Goal: Task Accomplishment & Management: Complete application form

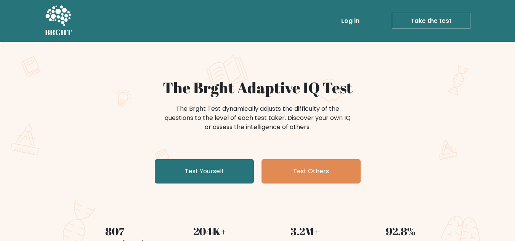
scroll to position [38, 0]
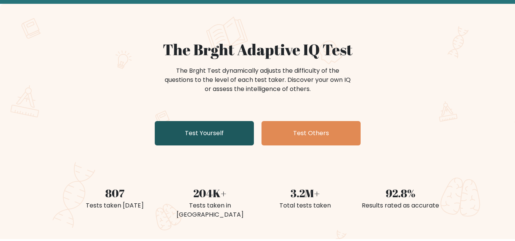
click at [206, 130] on link "Test Yourself" at bounding box center [204, 133] width 99 height 24
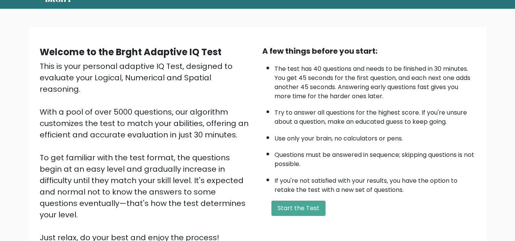
scroll to position [76, 0]
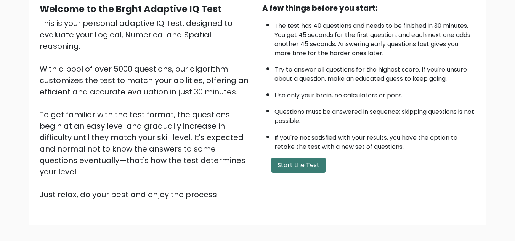
click at [306, 165] on button "Start the Test" at bounding box center [298, 165] width 54 height 15
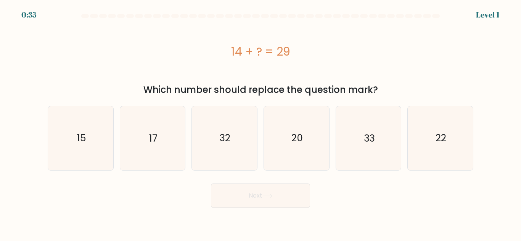
click at [481, 67] on form "a." at bounding box center [260, 111] width 521 height 194
click at [133, 56] on div "14 + ? = 29" at bounding box center [260, 51] width 425 height 17
click at [98, 140] on icon "15" at bounding box center [81, 138] width 64 height 64
click at [260, 123] on input "a. 15" at bounding box center [260, 122] width 0 height 2
radio input "true"
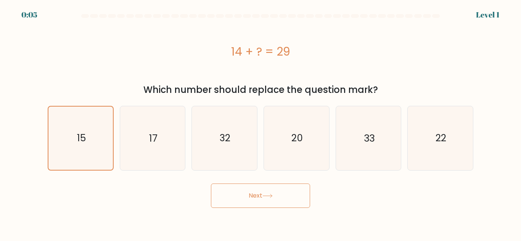
click at [294, 197] on button "Next" at bounding box center [260, 196] width 99 height 24
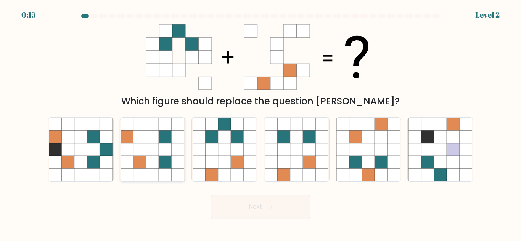
click at [157, 140] on icon at bounding box center [152, 137] width 13 height 13
click at [260, 123] on input "b." at bounding box center [260, 122] width 0 height 2
radio input "true"
click at [266, 211] on button "Next" at bounding box center [260, 207] width 99 height 24
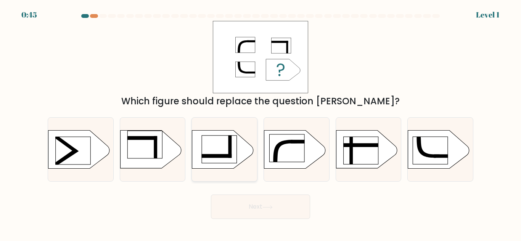
click at [225, 153] on rect at bounding box center [219, 149] width 35 height 27
click at [260, 123] on input "c." at bounding box center [260, 122] width 0 height 2
radio input "true"
click at [283, 208] on button "Next" at bounding box center [260, 207] width 99 height 24
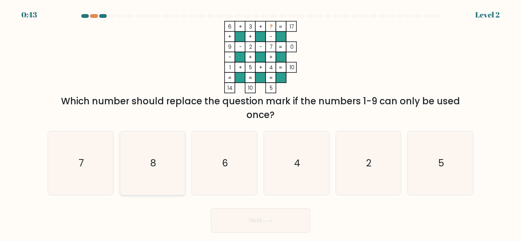
click at [170, 168] on icon "8" at bounding box center [152, 164] width 64 height 64
click at [260, 123] on input "b. 8" at bounding box center [260, 122] width 0 height 2
radio input "true"
click at [287, 223] on button "Next" at bounding box center [260, 221] width 99 height 24
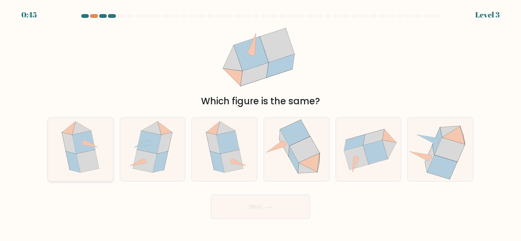
click at [85, 160] on icon at bounding box center [87, 161] width 22 height 23
click at [260, 123] on input "a." at bounding box center [260, 122] width 0 height 2
radio input "true"
click at [299, 207] on button "Next" at bounding box center [260, 207] width 99 height 24
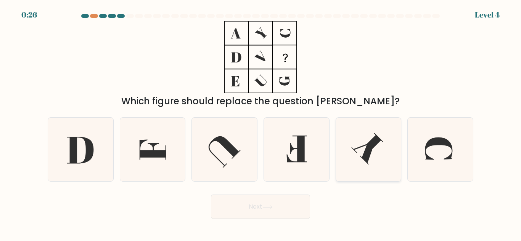
click at [373, 157] on icon at bounding box center [368, 150] width 64 height 64
click at [261, 123] on input "e." at bounding box center [260, 122] width 0 height 2
radio input "true"
click at [161, 154] on icon at bounding box center [153, 150] width 27 height 20
click at [260, 123] on input "b." at bounding box center [260, 122] width 0 height 2
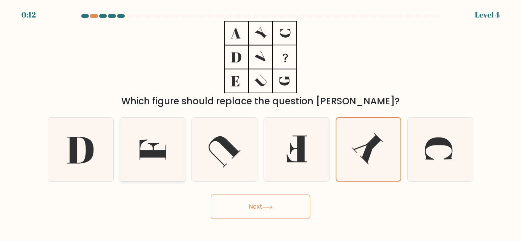
radio input "true"
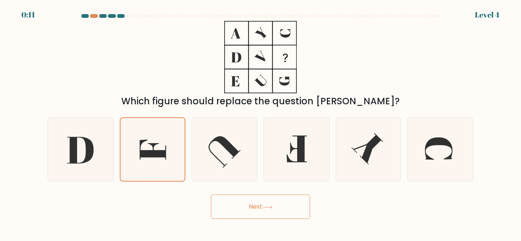
click at [288, 208] on button "Next" at bounding box center [260, 207] width 99 height 24
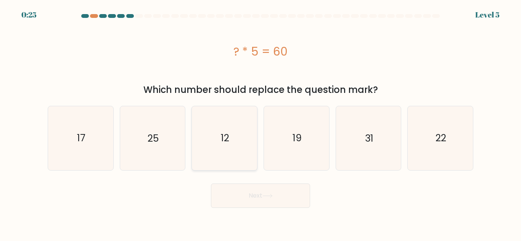
click at [216, 143] on icon "12" at bounding box center [225, 138] width 64 height 64
click at [260, 123] on input "c. 12" at bounding box center [260, 122] width 0 height 2
radio input "true"
click at [256, 196] on button "Next" at bounding box center [260, 196] width 99 height 24
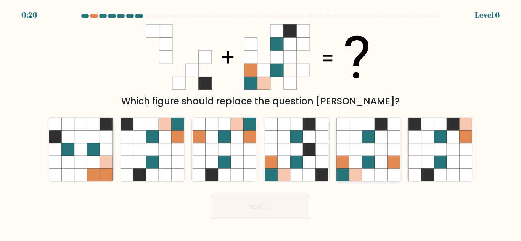
click at [368, 161] on icon at bounding box center [368, 162] width 13 height 13
click at [261, 123] on input "e." at bounding box center [260, 122] width 0 height 2
radio input "true"
click at [280, 213] on button "Next" at bounding box center [260, 207] width 99 height 24
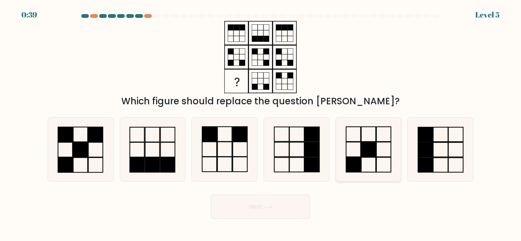
click at [384, 154] on icon at bounding box center [368, 150] width 64 height 64
click at [261, 123] on input "e." at bounding box center [260, 122] width 0 height 2
radio input "true"
click at [246, 210] on button "Next" at bounding box center [260, 207] width 99 height 24
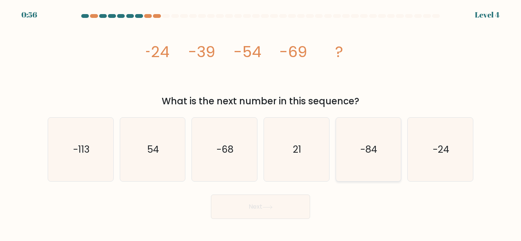
click at [360, 164] on icon "-84" at bounding box center [368, 150] width 64 height 64
click at [261, 123] on input "e. -84" at bounding box center [260, 122] width 0 height 2
radio input "true"
click at [252, 213] on button "Next" at bounding box center [260, 207] width 99 height 24
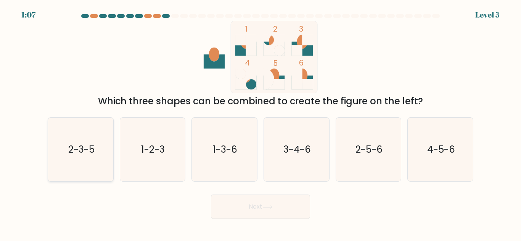
drag, startPoint x: 92, startPoint y: 160, endPoint x: 100, endPoint y: 167, distance: 10.1
click at [91, 161] on icon "2-3-5" at bounding box center [81, 150] width 64 height 64
click at [260, 123] on input "a. 2-3-5" at bounding box center [260, 122] width 0 height 2
radio input "true"
click at [248, 218] on button "Next" at bounding box center [260, 207] width 99 height 24
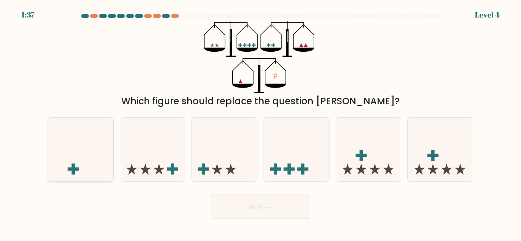
click at [74, 159] on icon at bounding box center [80, 150] width 65 height 54
click at [260, 123] on input "a." at bounding box center [260, 122] width 0 height 2
radio input "true"
click at [259, 209] on button "Next" at bounding box center [260, 207] width 99 height 24
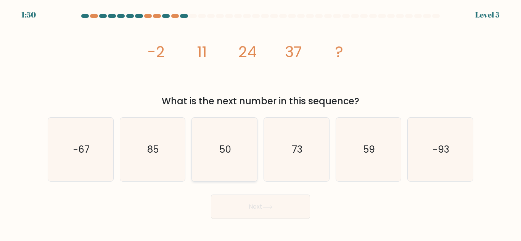
click at [223, 147] on text "50" at bounding box center [225, 149] width 12 height 13
click at [260, 123] on input "c. 50" at bounding box center [260, 122] width 0 height 2
radio input "true"
click at [257, 204] on button "Next" at bounding box center [260, 207] width 99 height 24
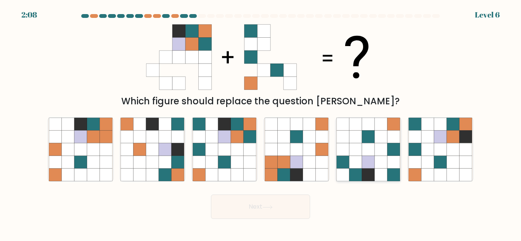
click at [359, 156] on icon at bounding box center [355, 149] width 13 height 13
click at [261, 123] on input "e." at bounding box center [260, 122] width 0 height 2
radio input "true"
click at [248, 213] on button "Next" at bounding box center [260, 207] width 99 height 24
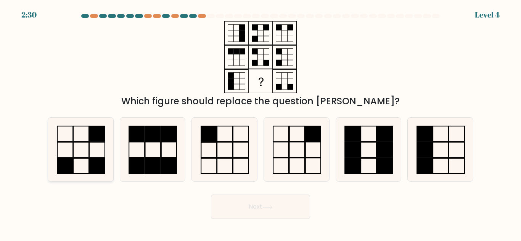
click at [75, 153] on icon at bounding box center [81, 150] width 64 height 64
click at [260, 123] on input "a." at bounding box center [260, 122] width 0 height 2
radio input "true"
click at [244, 209] on button "Next" at bounding box center [260, 207] width 99 height 24
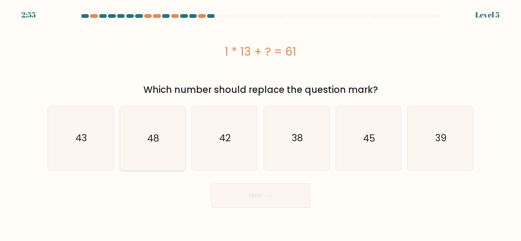
click at [155, 156] on icon "48" at bounding box center [152, 138] width 64 height 64
click at [260, 123] on input "b. 48" at bounding box center [260, 122] width 0 height 2
radio input "true"
click at [248, 197] on button "Next" at bounding box center [260, 196] width 99 height 24
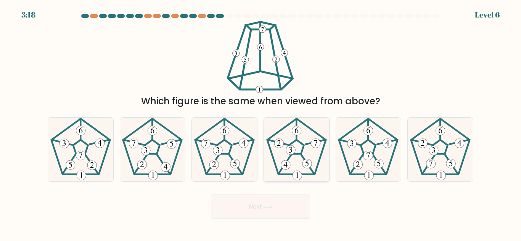
click at [311, 155] on icon at bounding box center [297, 150] width 64 height 64
click at [261, 123] on input "d." at bounding box center [260, 122] width 0 height 2
radio input "true"
click at [273, 209] on icon at bounding box center [267, 207] width 10 height 4
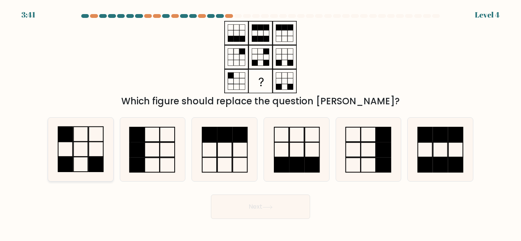
click at [69, 152] on icon at bounding box center [81, 150] width 64 height 64
click at [260, 123] on input "a." at bounding box center [260, 122] width 0 height 2
radio input "true"
click at [307, 210] on button "Next" at bounding box center [260, 207] width 99 height 24
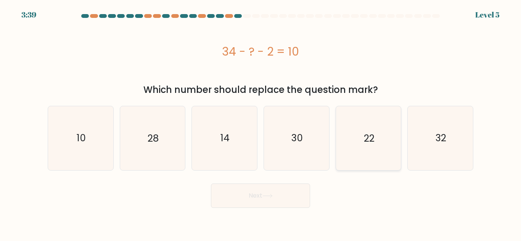
click at [379, 140] on icon "22" at bounding box center [368, 138] width 64 height 64
click at [261, 123] on input "e. 22" at bounding box center [260, 122] width 0 height 2
radio input "true"
click at [260, 199] on button "Next" at bounding box center [260, 196] width 99 height 24
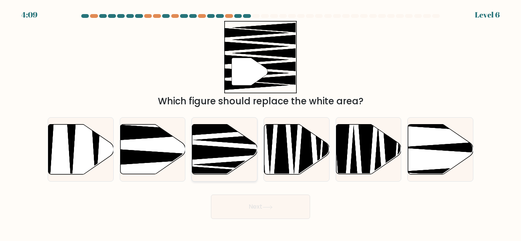
click at [221, 160] on icon at bounding box center [224, 150] width 65 height 50
click at [260, 123] on input "c." at bounding box center [260, 122] width 0 height 2
radio input "true"
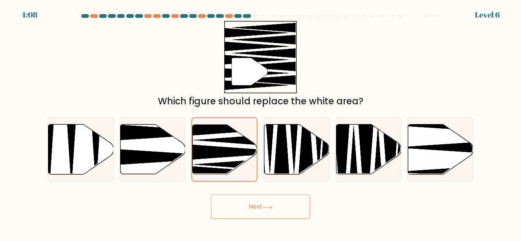
click at [266, 201] on button "Next" at bounding box center [260, 207] width 99 height 24
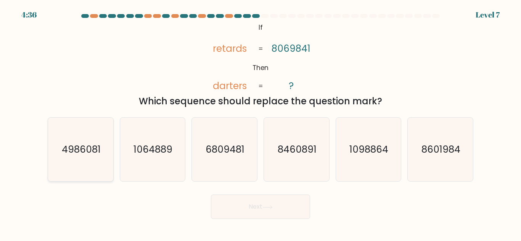
click at [83, 169] on icon "4986081" at bounding box center [81, 150] width 64 height 64
click at [260, 123] on input "a. 4986081" at bounding box center [260, 122] width 0 height 2
radio input "true"
click at [246, 205] on button "Next" at bounding box center [260, 207] width 99 height 24
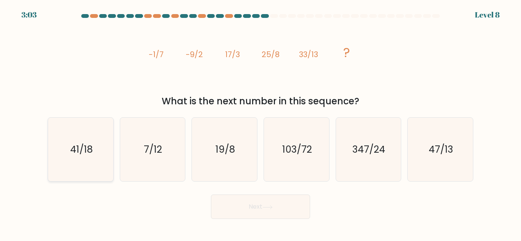
click at [79, 149] on text "41/18" at bounding box center [81, 149] width 22 height 13
click at [260, 123] on input "a. 41/18" at bounding box center [260, 122] width 0 height 2
radio input "true"
click at [292, 202] on button "Next" at bounding box center [260, 207] width 99 height 24
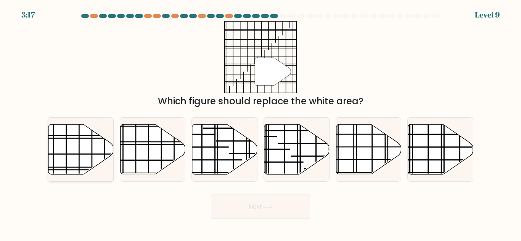
click at [79, 149] on line at bounding box center [79, 143] width 0 height 91
click at [260, 123] on input "a." at bounding box center [260, 122] width 0 height 2
radio input "true"
click at [282, 210] on button "Next" at bounding box center [260, 207] width 99 height 24
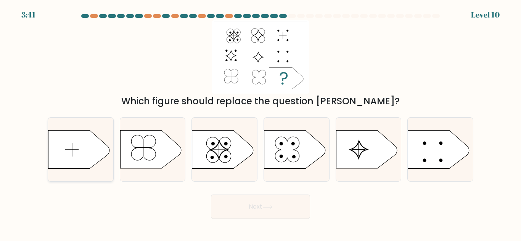
click at [68, 164] on icon at bounding box center [78, 150] width 61 height 38
click at [260, 123] on input "a." at bounding box center [260, 122] width 0 height 2
radio input "true"
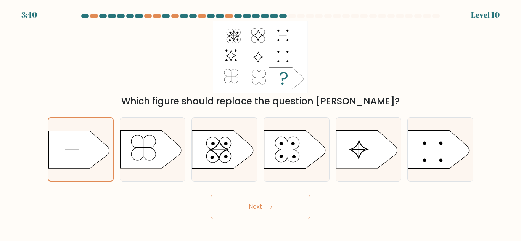
click at [266, 210] on button "Next" at bounding box center [260, 207] width 99 height 24
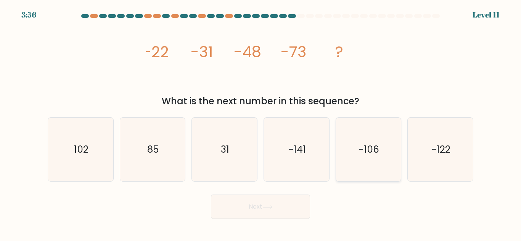
click at [376, 156] on text "-106" at bounding box center [369, 149] width 20 height 13
click at [261, 123] on input "e. -106" at bounding box center [260, 122] width 0 height 2
radio input "true"
click at [273, 208] on icon at bounding box center [267, 207] width 10 height 4
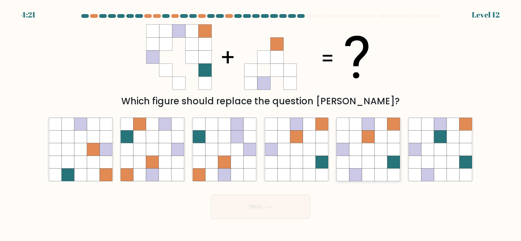
click at [355, 171] on icon at bounding box center [355, 175] width 13 height 13
click at [261, 123] on input "e." at bounding box center [260, 122] width 0 height 2
radio input "true"
click at [273, 205] on button "Next" at bounding box center [260, 207] width 99 height 24
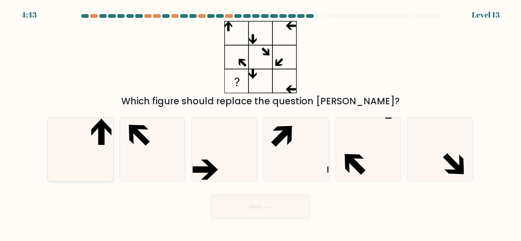
click at [106, 154] on icon at bounding box center [81, 150] width 64 height 64
click at [260, 123] on input "a." at bounding box center [260, 122] width 0 height 2
radio input "true"
click at [281, 210] on button "Next" at bounding box center [260, 207] width 99 height 24
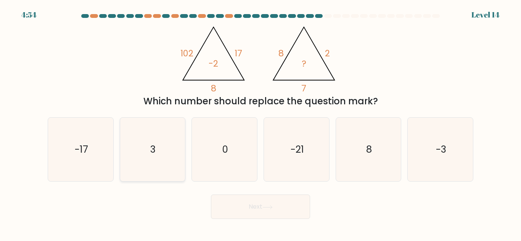
click at [147, 152] on icon "3" at bounding box center [152, 150] width 64 height 64
click at [260, 123] on input "b. 3" at bounding box center [260, 122] width 0 height 2
radio input "true"
click at [288, 215] on button "Next" at bounding box center [260, 207] width 99 height 24
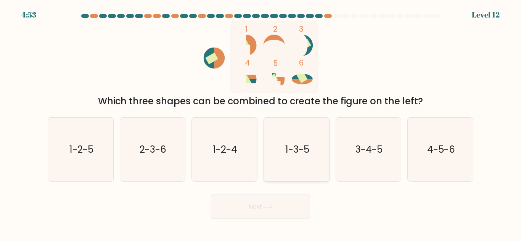
click at [296, 157] on icon "1-3-5" at bounding box center [297, 150] width 64 height 64
click at [261, 123] on input "d. 1-3-5" at bounding box center [260, 122] width 0 height 2
radio input "true"
click at [262, 218] on button "Next" at bounding box center [260, 207] width 99 height 24
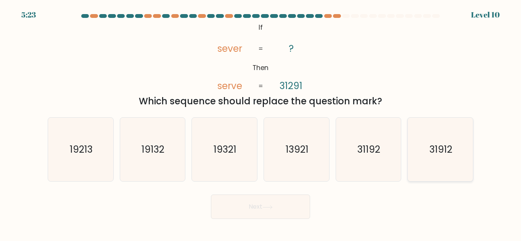
click at [429, 161] on icon "31912" at bounding box center [440, 150] width 64 height 64
click at [261, 123] on input "f. 31912" at bounding box center [260, 122] width 0 height 2
radio input "true"
click at [278, 210] on button "Next" at bounding box center [260, 207] width 99 height 24
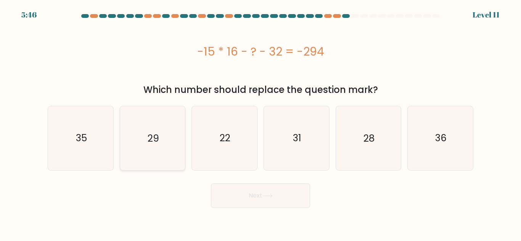
click at [154, 130] on icon "29" at bounding box center [152, 138] width 64 height 64
click at [260, 123] on input "b. 29" at bounding box center [260, 122] width 0 height 2
radio input "true"
click at [244, 196] on button "Next" at bounding box center [260, 196] width 99 height 24
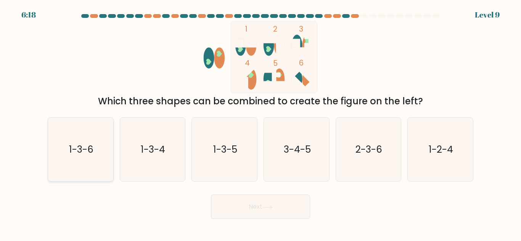
click at [97, 158] on icon "1-3-6" at bounding box center [81, 150] width 64 height 64
click at [260, 123] on input "a. 1-3-6" at bounding box center [260, 122] width 0 height 2
radio input "true"
click at [271, 212] on button "Next" at bounding box center [260, 207] width 99 height 24
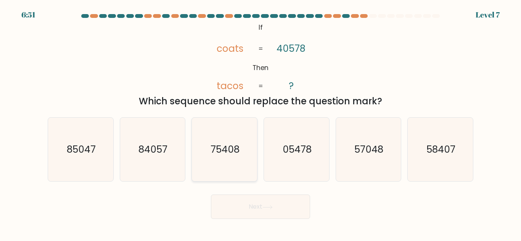
click at [233, 151] on text "75408" at bounding box center [224, 149] width 29 height 13
click at [260, 123] on input "c. 75408" at bounding box center [260, 122] width 0 height 2
radio input "true"
click at [282, 214] on button "Next" at bounding box center [260, 207] width 99 height 24
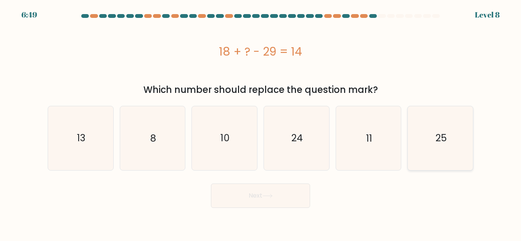
click at [440, 148] on icon "25" at bounding box center [440, 138] width 64 height 64
click at [261, 123] on input "f. 25" at bounding box center [260, 122] width 0 height 2
radio input "true"
click at [276, 199] on button "Next" at bounding box center [260, 196] width 99 height 24
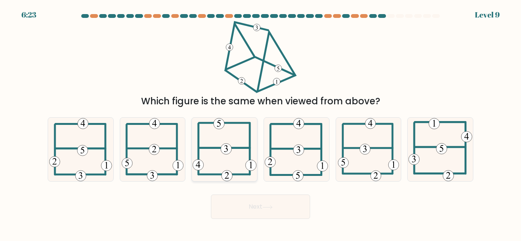
click at [226, 164] on icon at bounding box center [225, 150] width 64 height 64
click at [260, 123] on input "c." at bounding box center [260, 122] width 0 height 2
radio input "true"
click at [252, 211] on button "Next" at bounding box center [260, 207] width 99 height 24
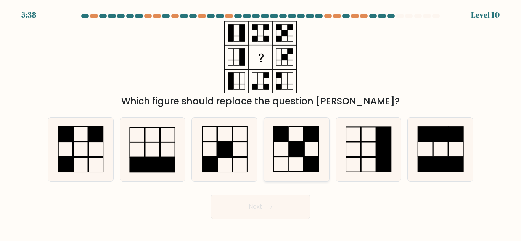
click at [311, 157] on rect at bounding box center [311, 164] width 14 height 15
click at [261, 123] on input "d." at bounding box center [260, 122] width 0 height 2
radio input "true"
click at [295, 207] on button "Next" at bounding box center [260, 207] width 99 height 24
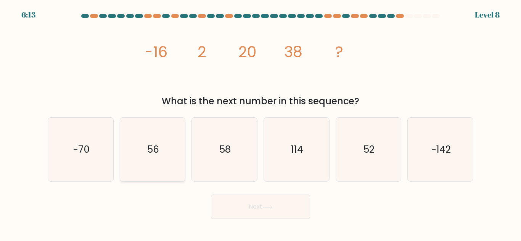
click at [158, 160] on icon "56" at bounding box center [152, 150] width 64 height 64
click at [260, 123] on input "b. 56" at bounding box center [260, 122] width 0 height 2
radio input "true"
click at [297, 213] on button "Next" at bounding box center [260, 207] width 99 height 24
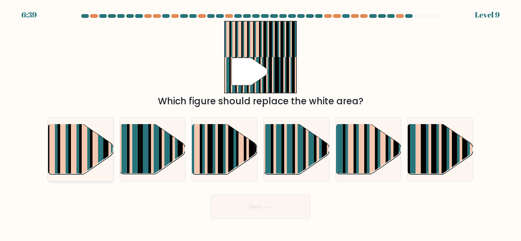
click at [96, 156] on rect at bounding box center [94, 144] width 5 height 64
click at [260, 123] on input "a." at bounding box center [260, 122] width 0 height 2
radio input "true"
click at [300, 205] on button "Next" at bounding box center [260, 207] width 99 height 24
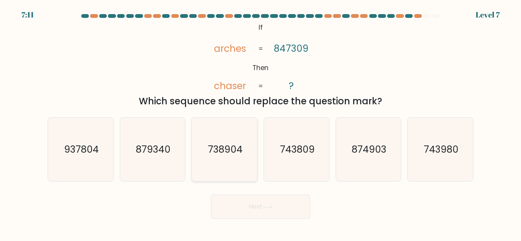
click at [224, 156] on text "738904" at bounding box center [225, 149] width 35 height 13
click at [260, 123] on input "c. 738904" at bounding box center [260, 122] width 0 height 2
radio input "true"
click at [272, 207] on icon at bounding box center [267, 206] width 9 height 3
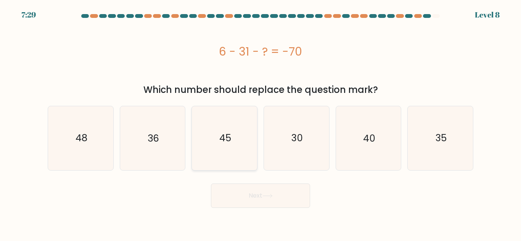
click at [242, 142] on icon "45" at bounding box center [225, 138] width 64 height 64
click at [260, 123] on input "c. 45" at bounding box center [260, 122] width 0 height 2
radio input "true"
click at [273, 197] on icon at bounding box center [267, 196] width 10 height 4
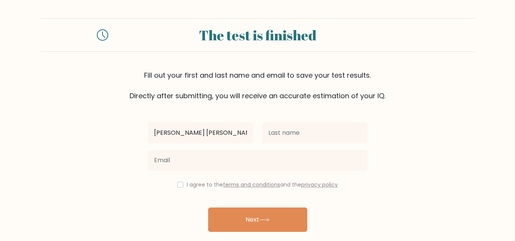
type input "Diane Mae"
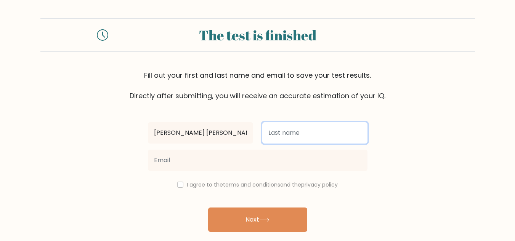
click at [274, 130] on input "text" at bounding box center [314, 132] width 105 height 21
type input "Topacio"
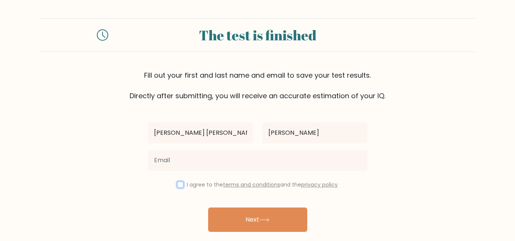
click at [181, 184] on input "checkbox" at bounding box center [180, 185] width 6 height 6
checkbox input "true"
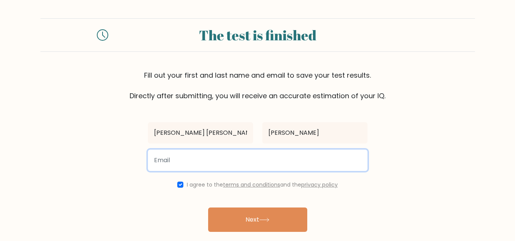
click at [181, 167] on input "email" at bounding box center [258, 160] width 220 height 21
type input "dianemaetopacio@gmail.com"
click at [208, 208] on button "Next" at bounding box center [257, 220] width 99 height 24
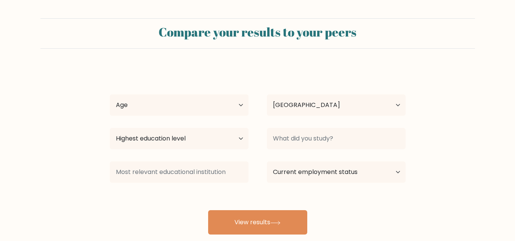
select select "PH"
click at [153, 104] on select "Age Under 18 years old 18-24 years old 25-34 years old 35-44 years old 45-54 ye…" at bounding box center [179, 105] width 139 height 21
select select "18_24"
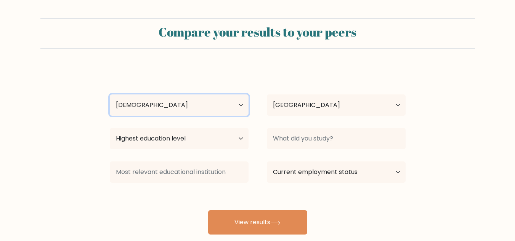
click at [110, 95] on select "Age Under 18 years old 18-24 years old 25-34 years old 35-44 years old 45-54 ye…" at bounding box center [179, 105] width 139 height 21
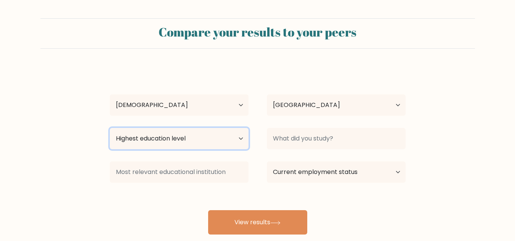
click at [191, 141] on select "Highest education level No schooling Primary Lower Secondary Upper Secondary Oc…" at bounding box center [179, 138] width 139 height 21
select select "bachelors_degree"
click at [110, 128] on select "Highest education level No schooling Primary Lower Secondary Upper Secondary Oc…" at bounding box center [179, 138] width 139 height 21
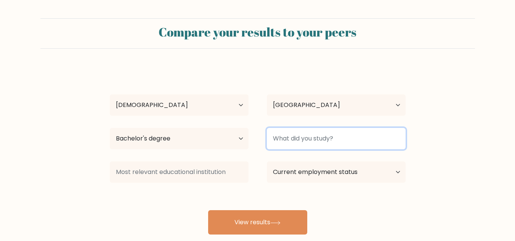
click at [321, 140] on input at bounding box center [336, 138] width 139 height 21
type input "S"
type input "BS Psychology"
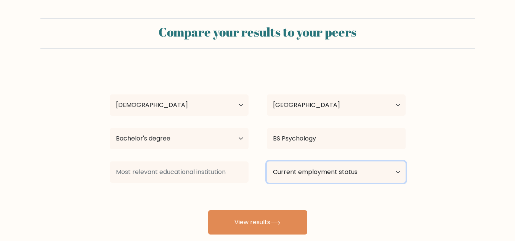
drag, startPoint x: 326, startPoint y: 167, endPoint x: 331, endPoint y: 173, distance: 8.5
click at [330, 174] on select "Current employment status Employed Student Retired Other / prefer not to answer" at bounding box center [336, 172] width 139 height 21
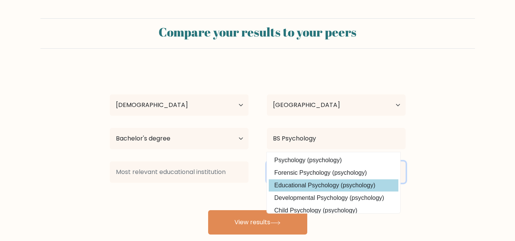
select select "other"
click at [267, 162] on select "Current employment status Employed Student Retired Other / prefer not to answer" at bounding box center [336, 172] width 139 height 21
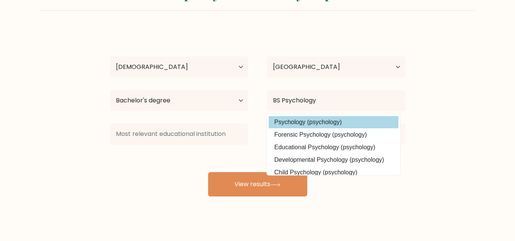
click at [368, 119] on option "Psychology (psychology)" at bounding box center [334, 122] width 130 height 12
type input "Psychology"
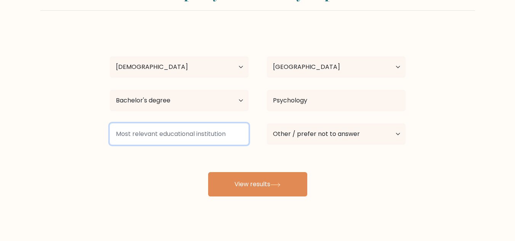
click at [180, 132] on input at bounding box center [179, 134] width 139 height 21
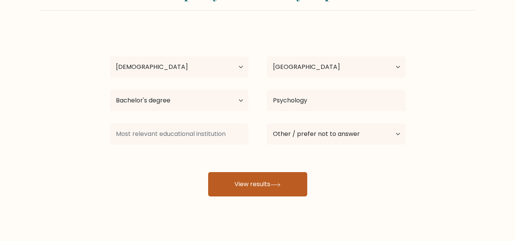
click at [277, 191] on button "View results" at bounding box center [257, 184] width 99 height 24
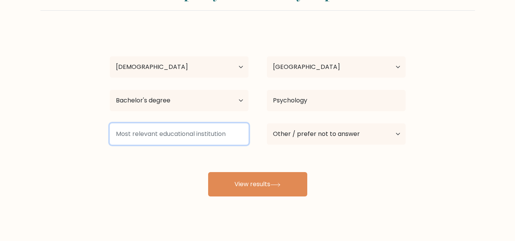
click at [178, 132] on input at bounding box center [179, 134] width 139 height 21
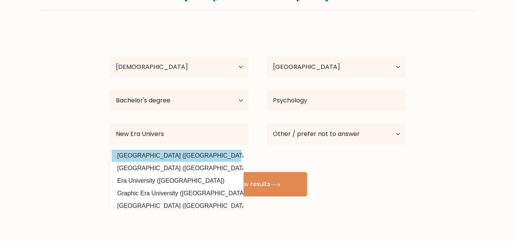
click at [190, 156] on option "New Era University (Philippines)" at bounding box center [177, 156] width 130 height 12
type input "[GEOGRAPHIC_DATA]"
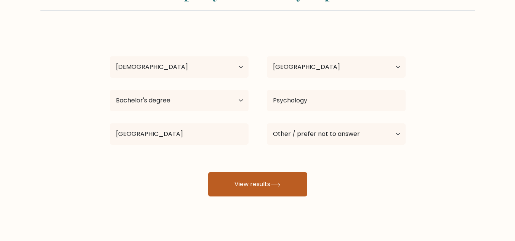
click at [260, 189] on button "View results" at bounding box center [257, 184] width 99 height 24
